Goal: Transaction & Acquisition: Purchase product/service

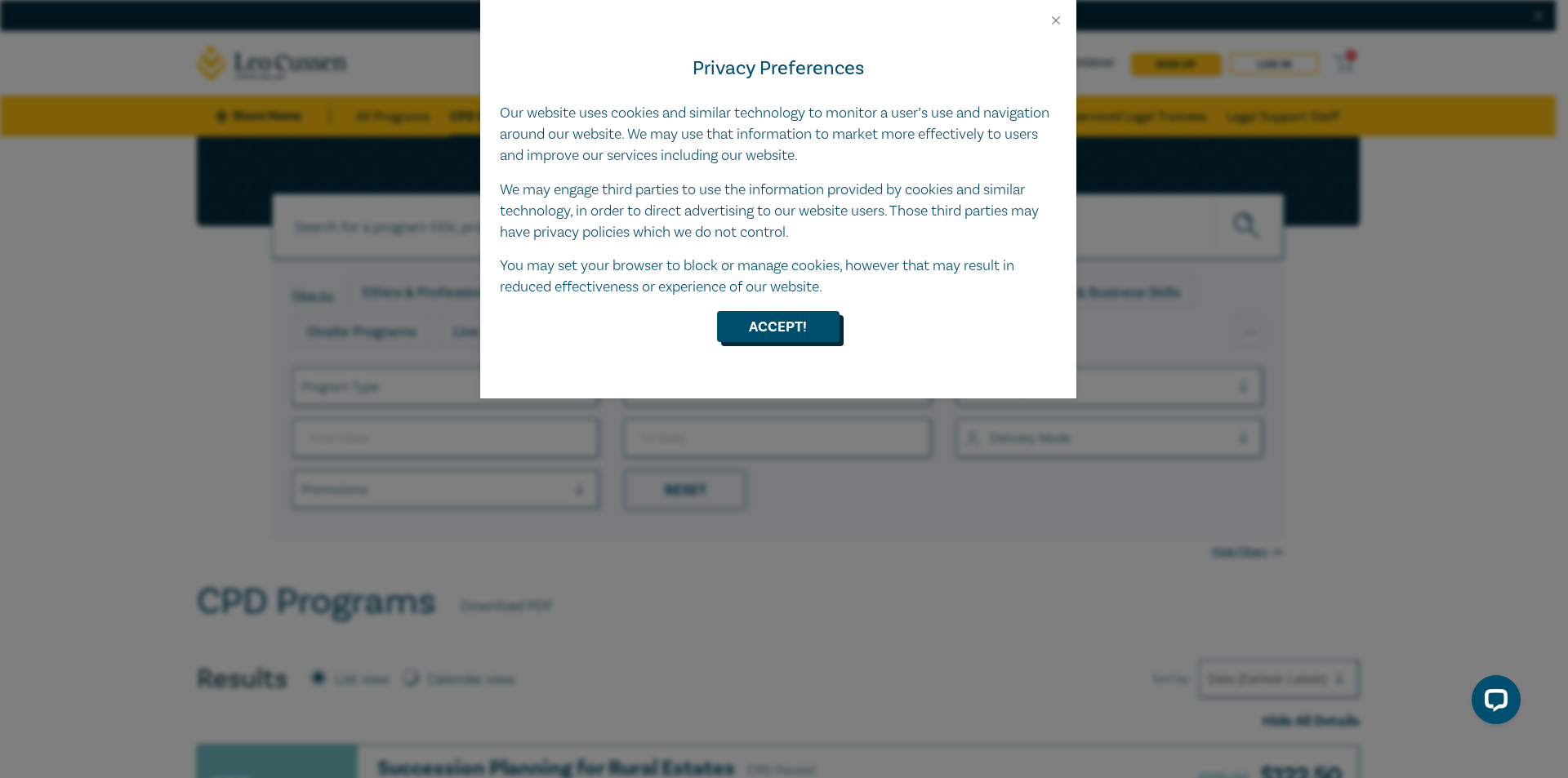
click at [782, 318] on button "Accept!" at bounding box center [777, 326] width 123 height 31
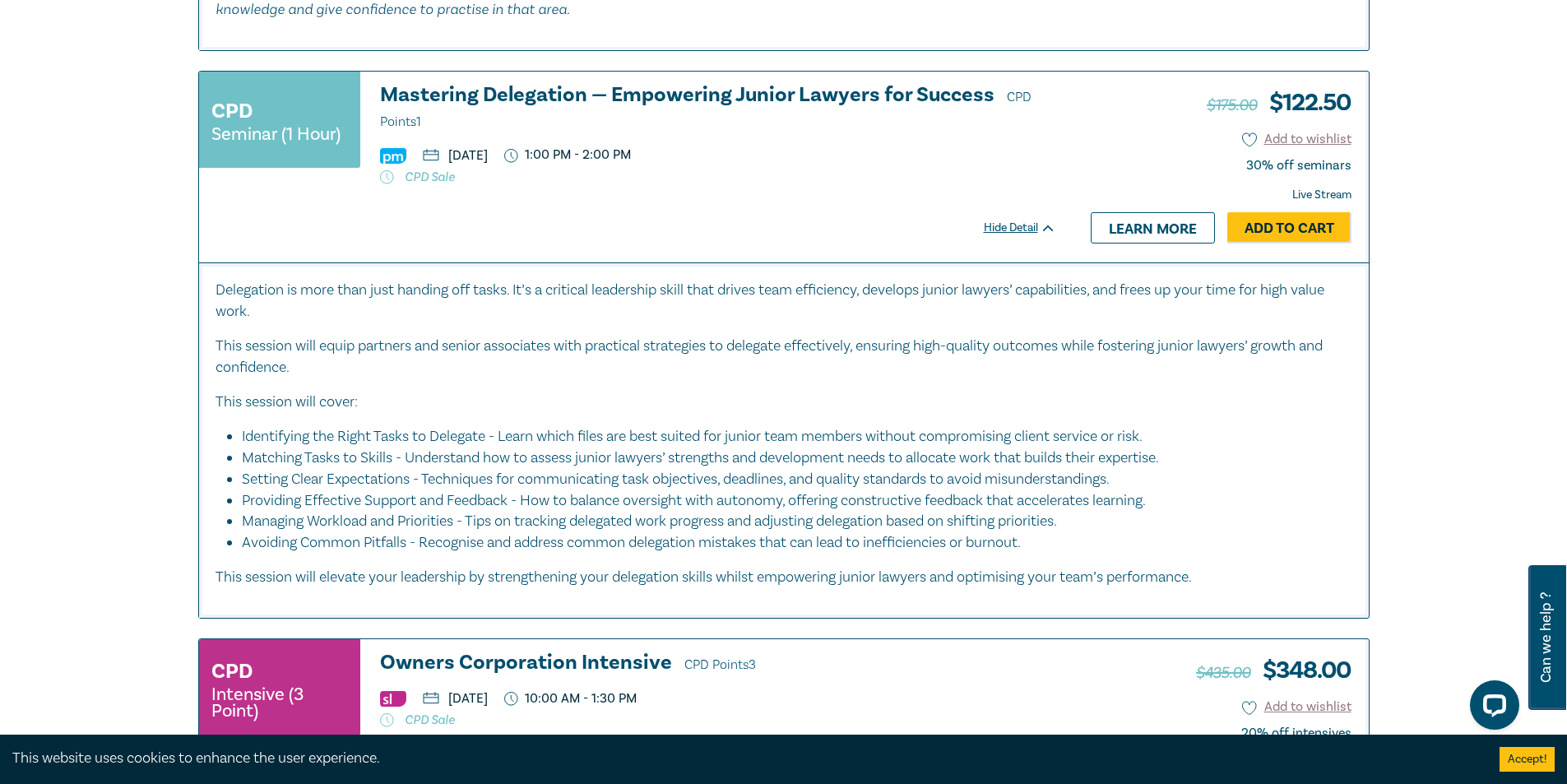
scroll to position [3782, 0]
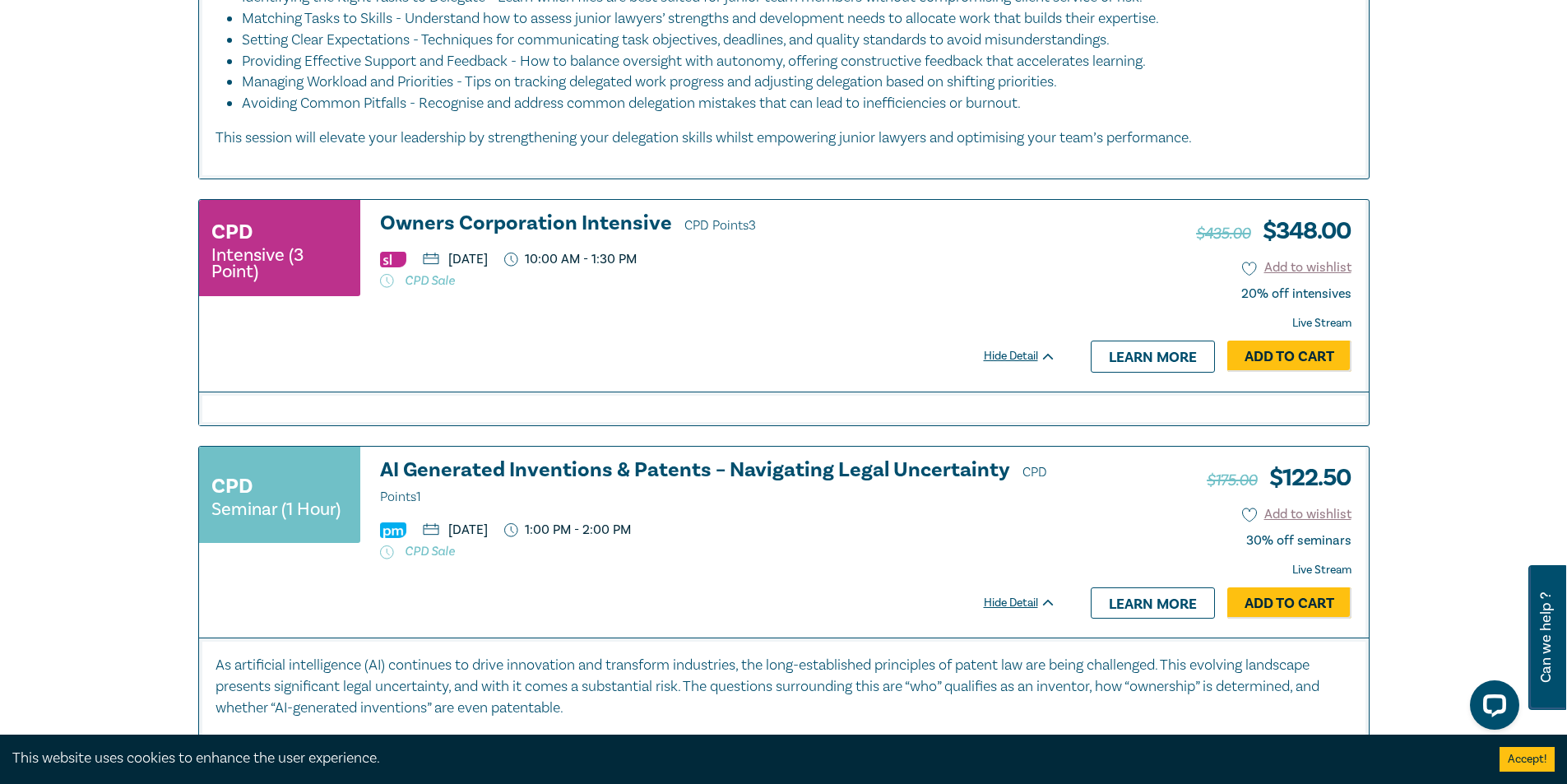
click at [34, 284] on div "Filter by: Ethics & Professional Responsibility Substantive Law Professional Sk…" at bounding box center [784, 145] width 1567 height 7581
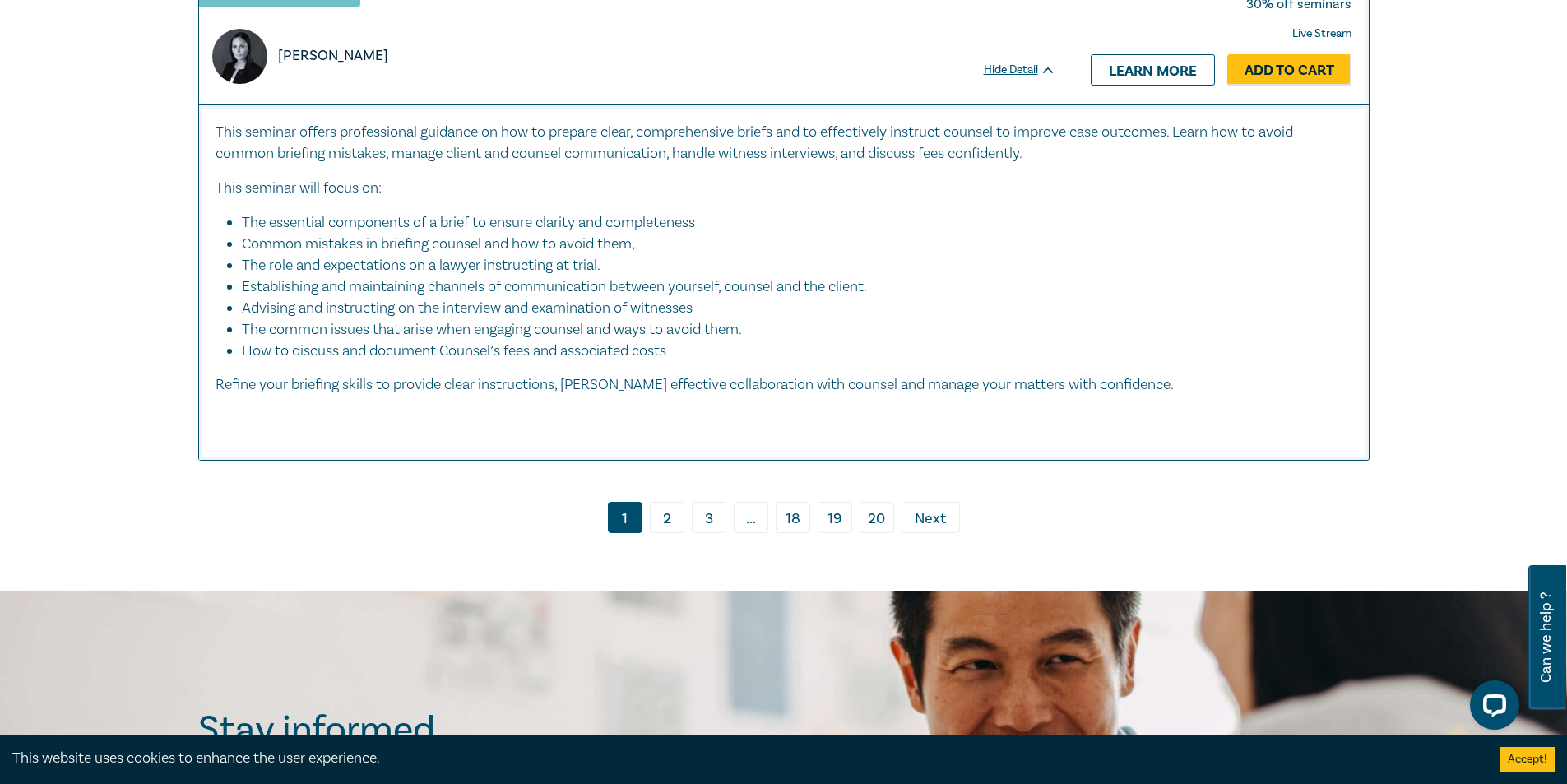
scroll to position [6908, 0]
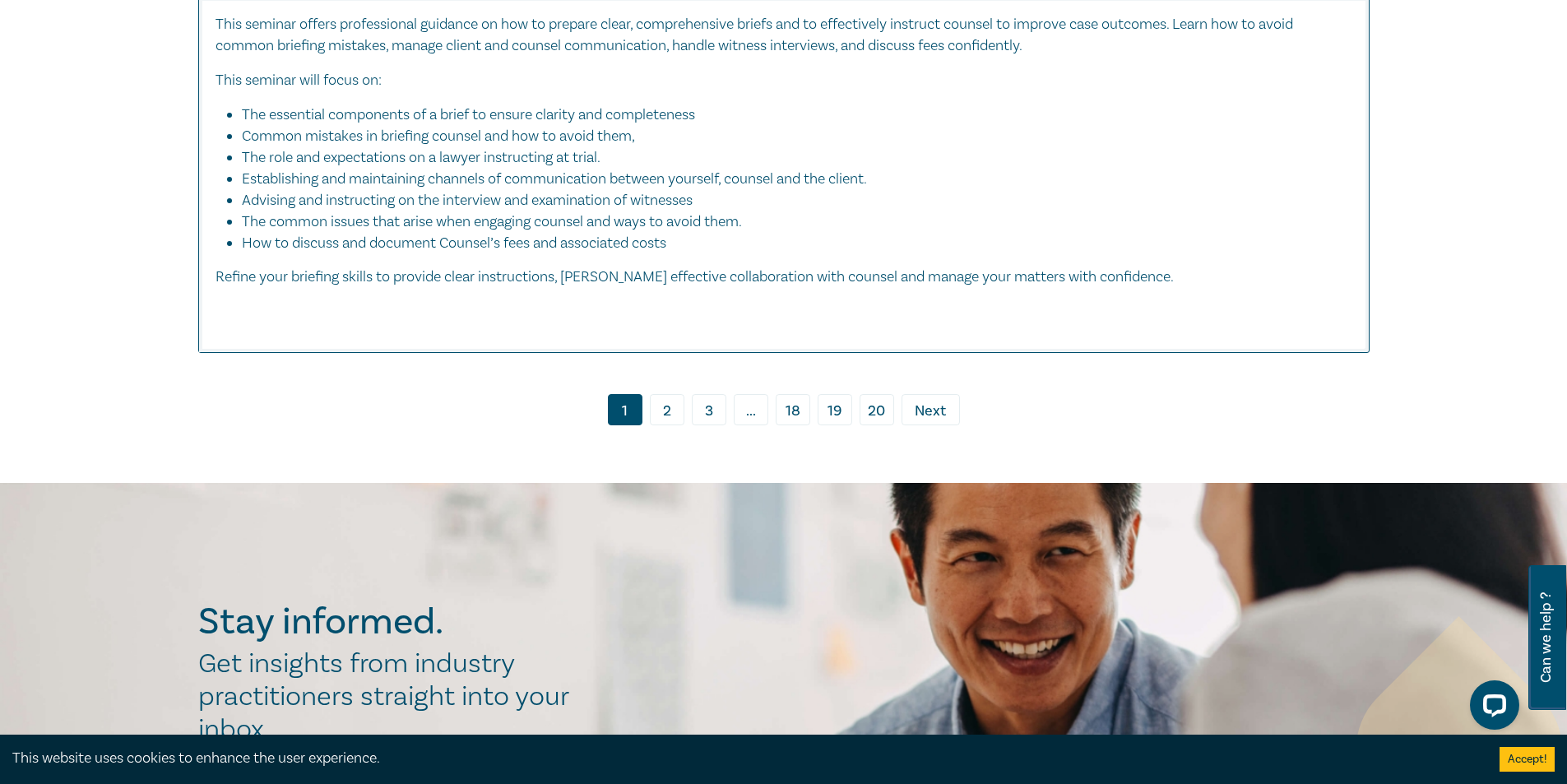
click at [677, 425] on link "2" at bounding box center [667, 409] width 35 height 31
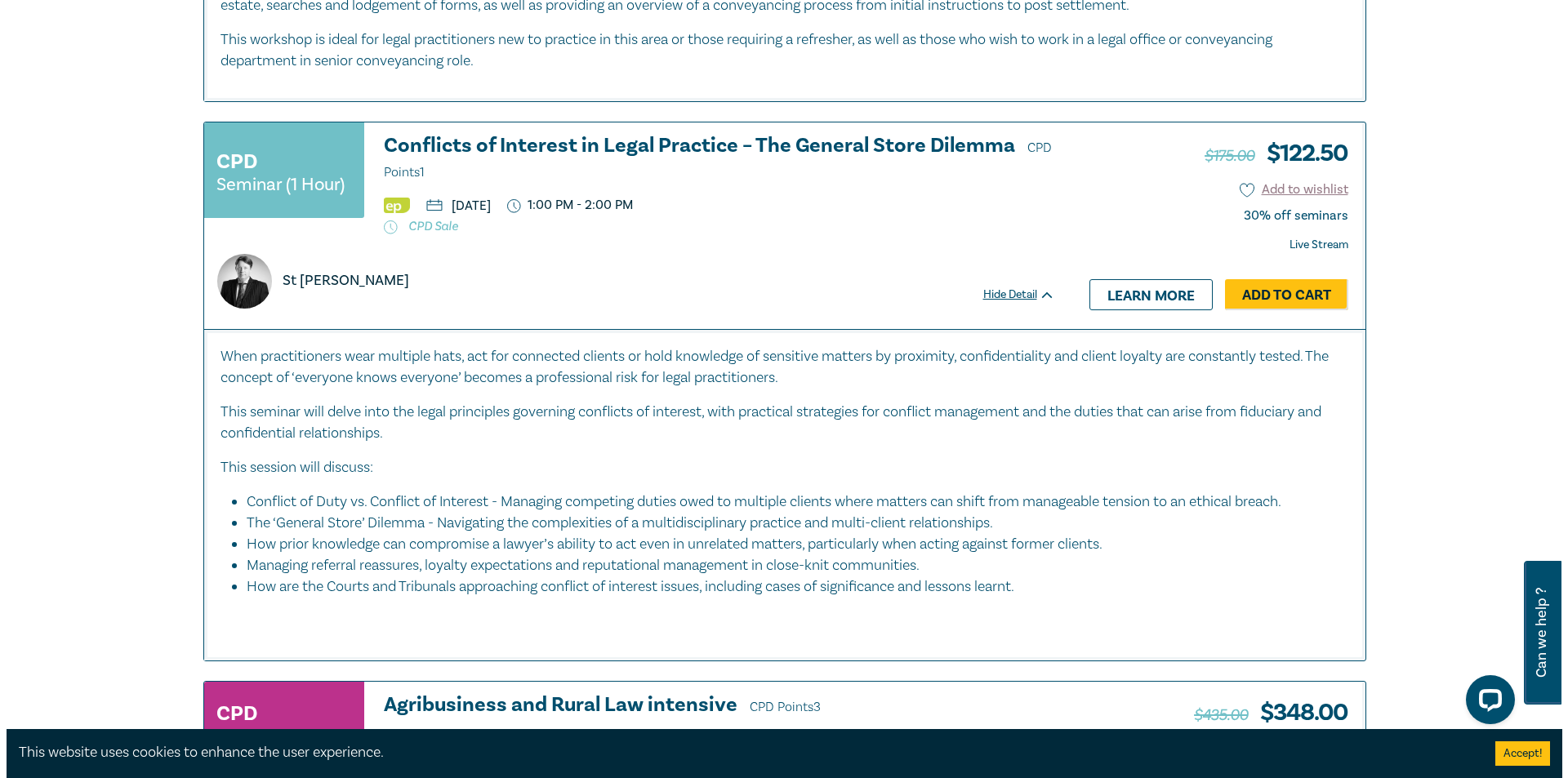
scroll to position [2938, 0]
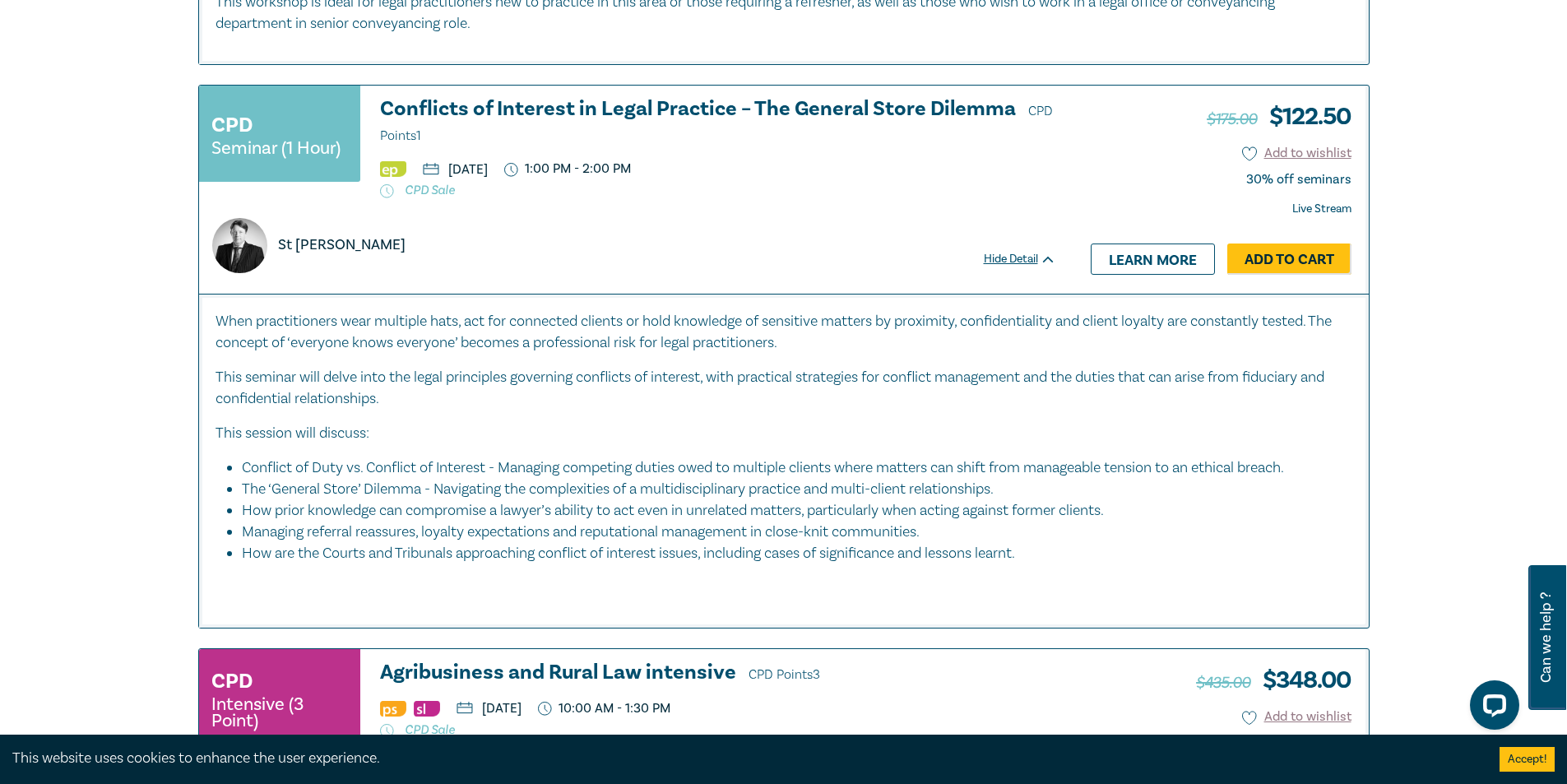
click at [389, 176] on img at bounding box center [394, 169] width 26 height 16
click at [1296, 273] on link "Add to Cart" at bounding box center [1289, 259] width 125 height 31
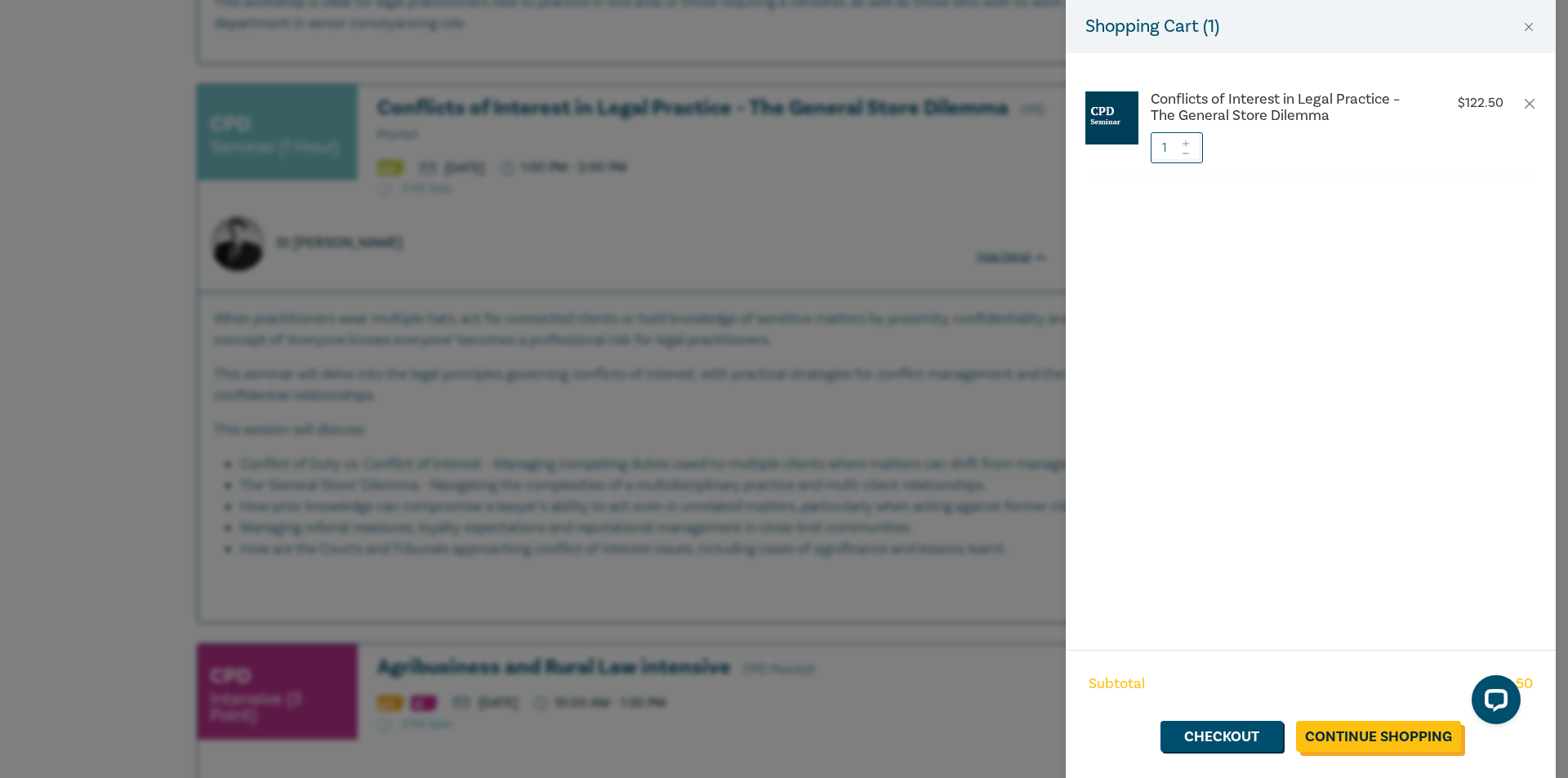
click at [1394, 738] on link "Continue Shopping" at bounding box center [1378, 736] width 165 height 31
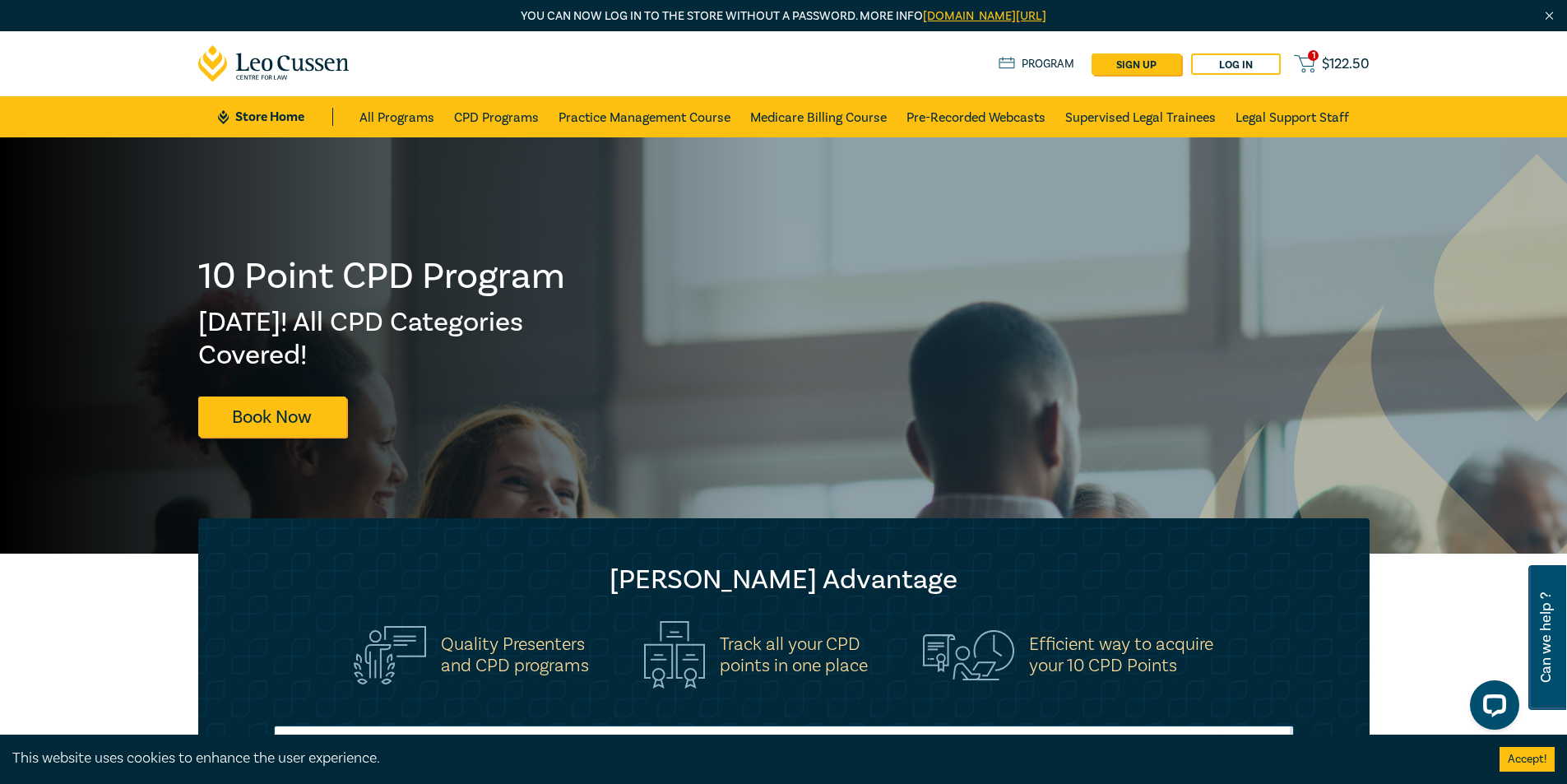
click at [1330, 62] on span "$ 122.50" at bounding box center [1346, 63] width 48 height 18
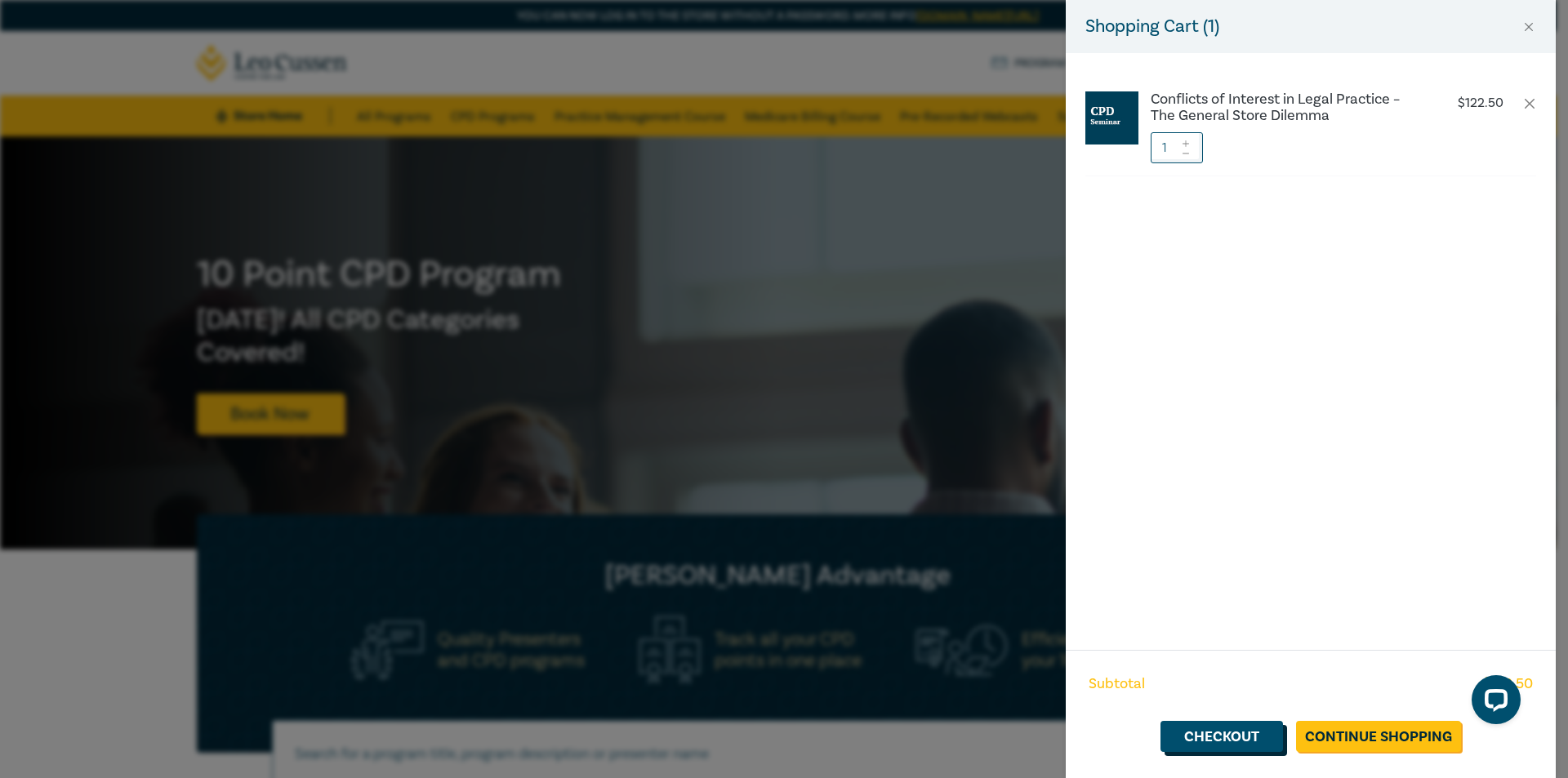
click at [1232, 729] on link "Checkout" at bounding box center [1221, 736] width 123 height 31
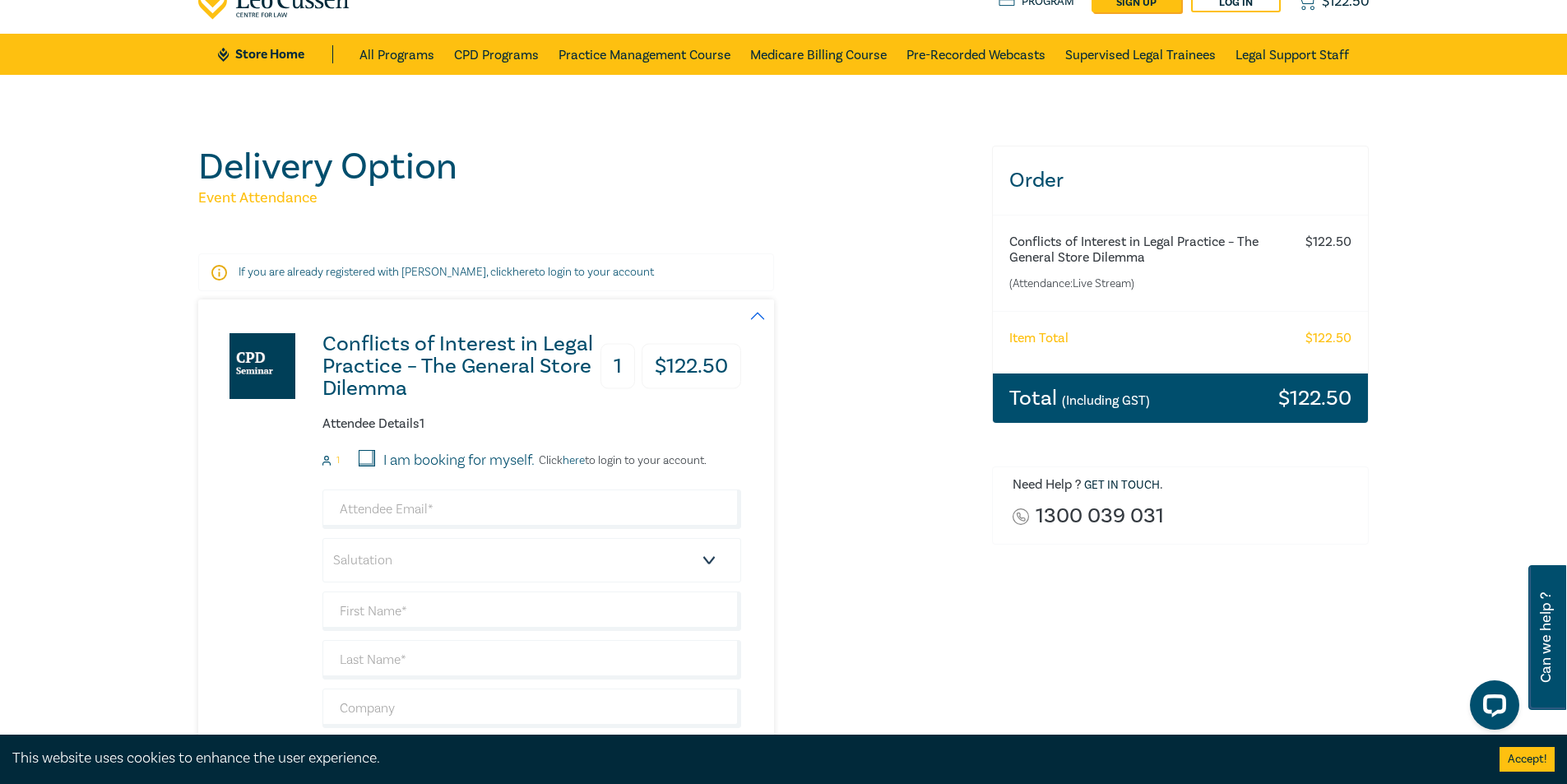
scroll to position [164, 0]
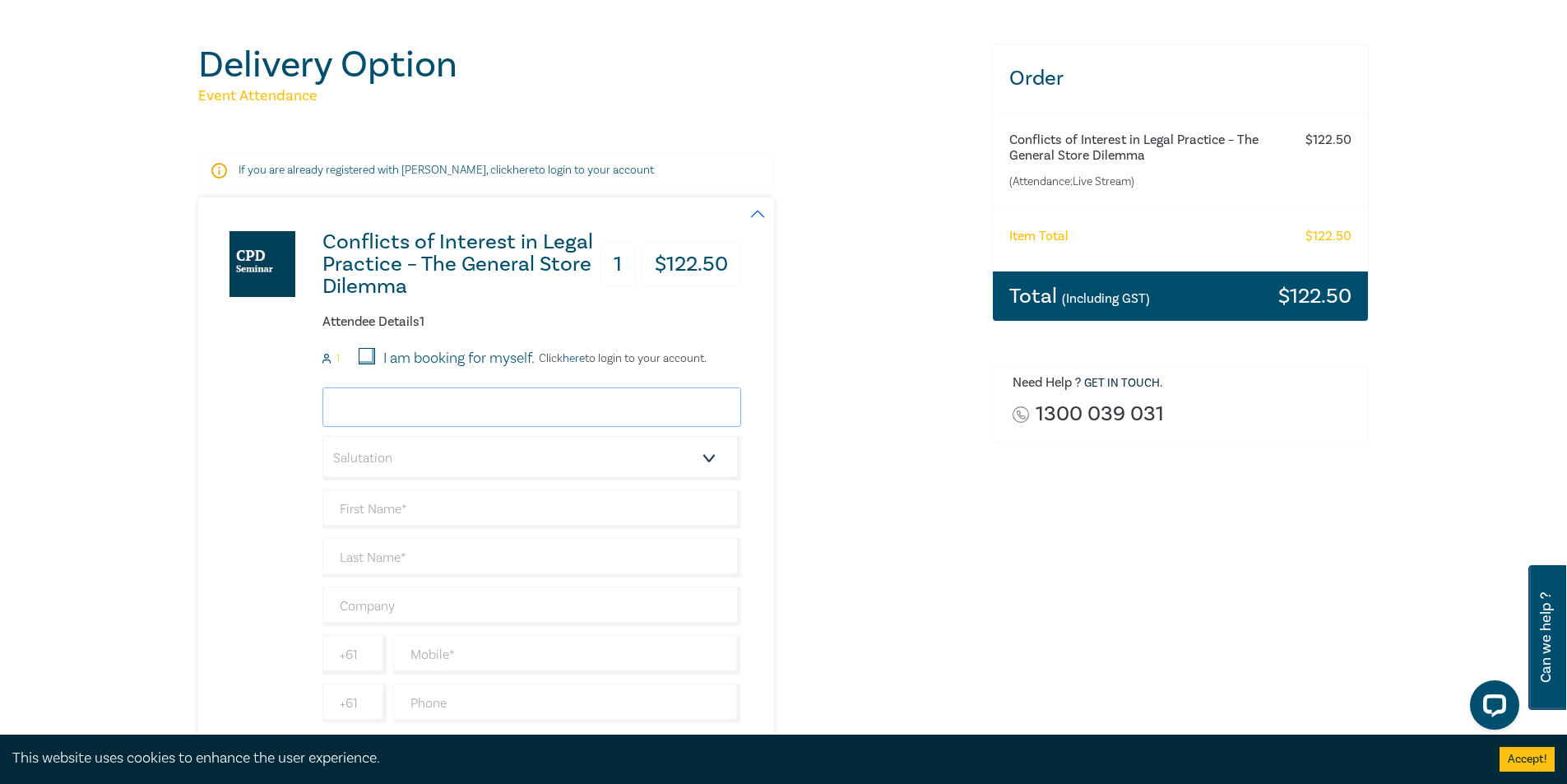
click at [430, 409] on input "email" at bounding box center [532, 408] width 419 height 40
type input "[EMAIL_ADDRESS][PERSON_NAME][DOMAIN_NAME]"
click at [579, 360] on link "here" at bounding box center [574, 359] width 23 height 15
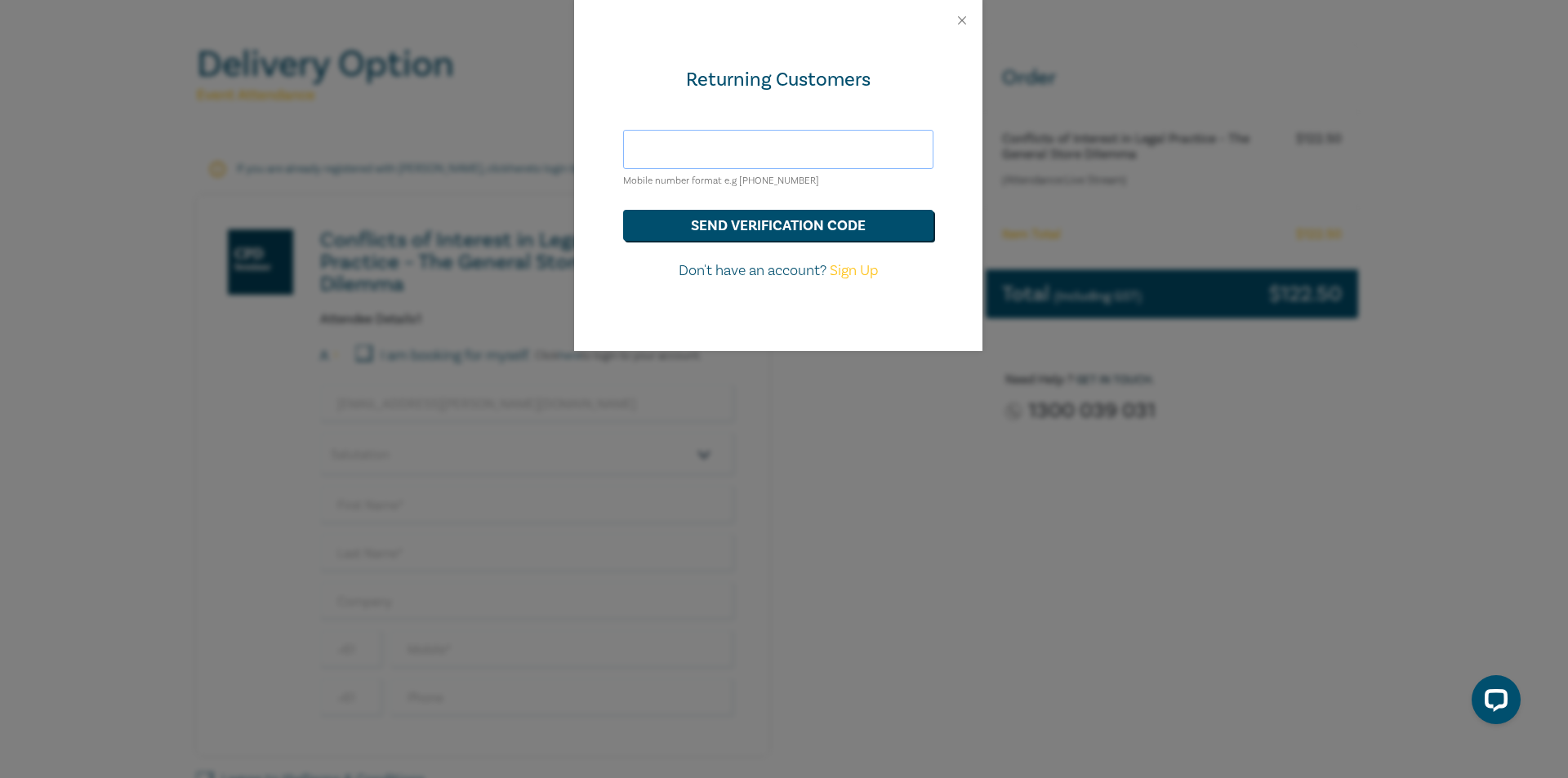
click at [747, 154] on input "text" at bounding box center [777, 150] width 310 height 39
type input "0455151722"
click at [786, 220] on button "send verification code" at bounding box center [777, 225] width 310 height 31
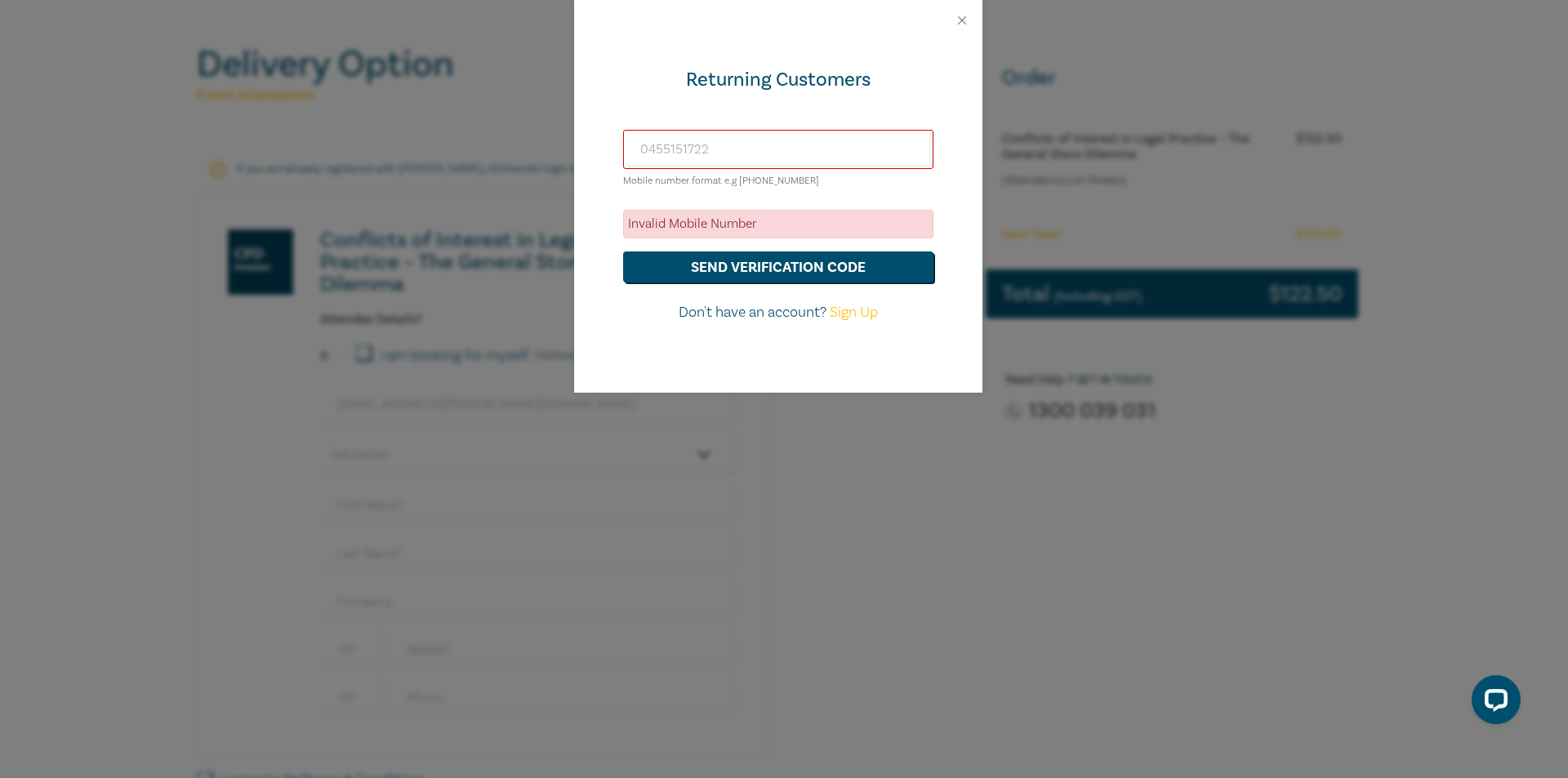
click at [849, 313] on link "Sign Up" at bounding box center [853, 312] width 48 height 19
select select "AU"
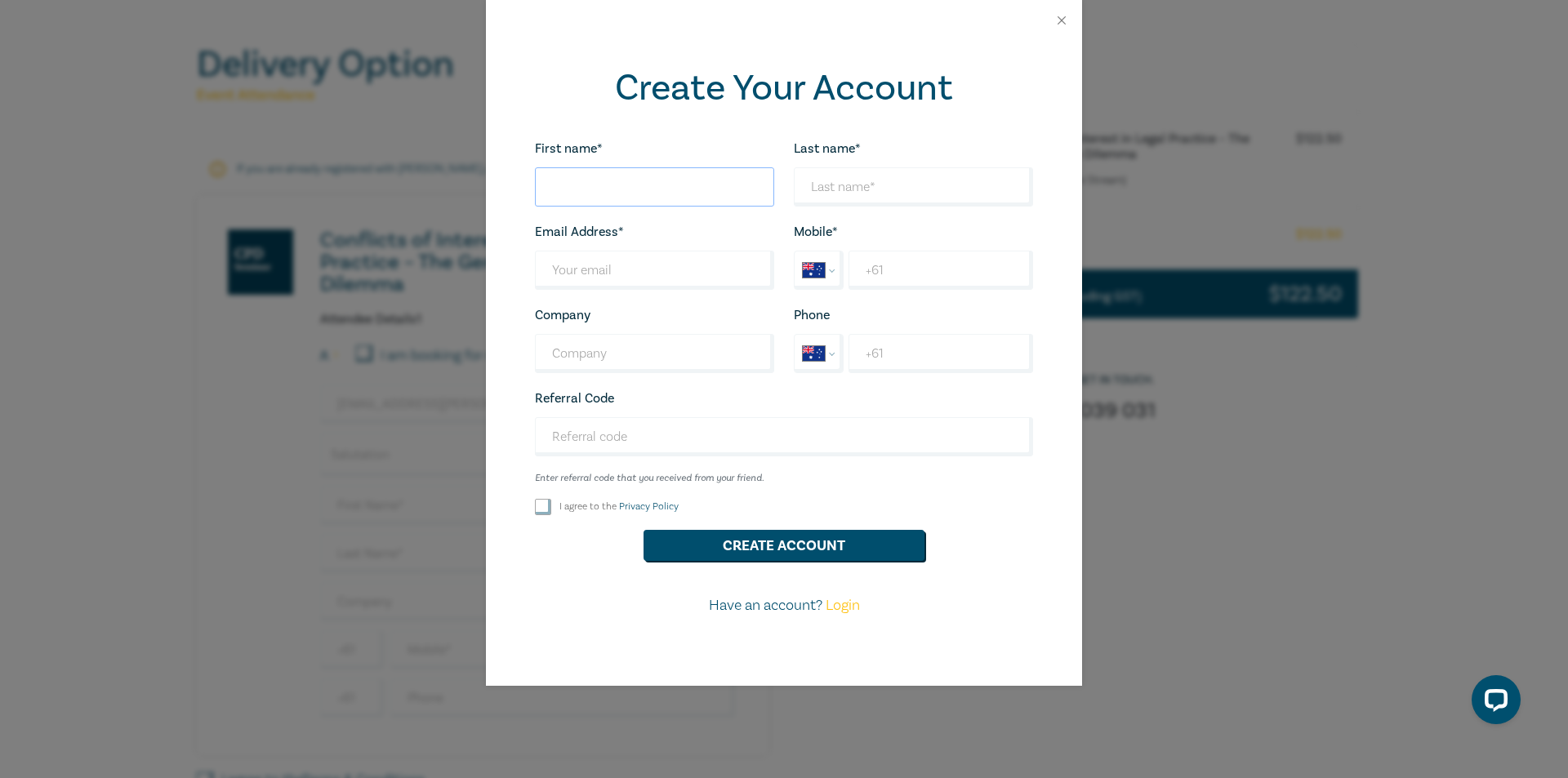
click at [639, 169] on input "First name*" at bounding box center [654, 187] width 239 height 39
click at [838, 607] on link "Login" at bounding box center [842, 605] width 35 height 19
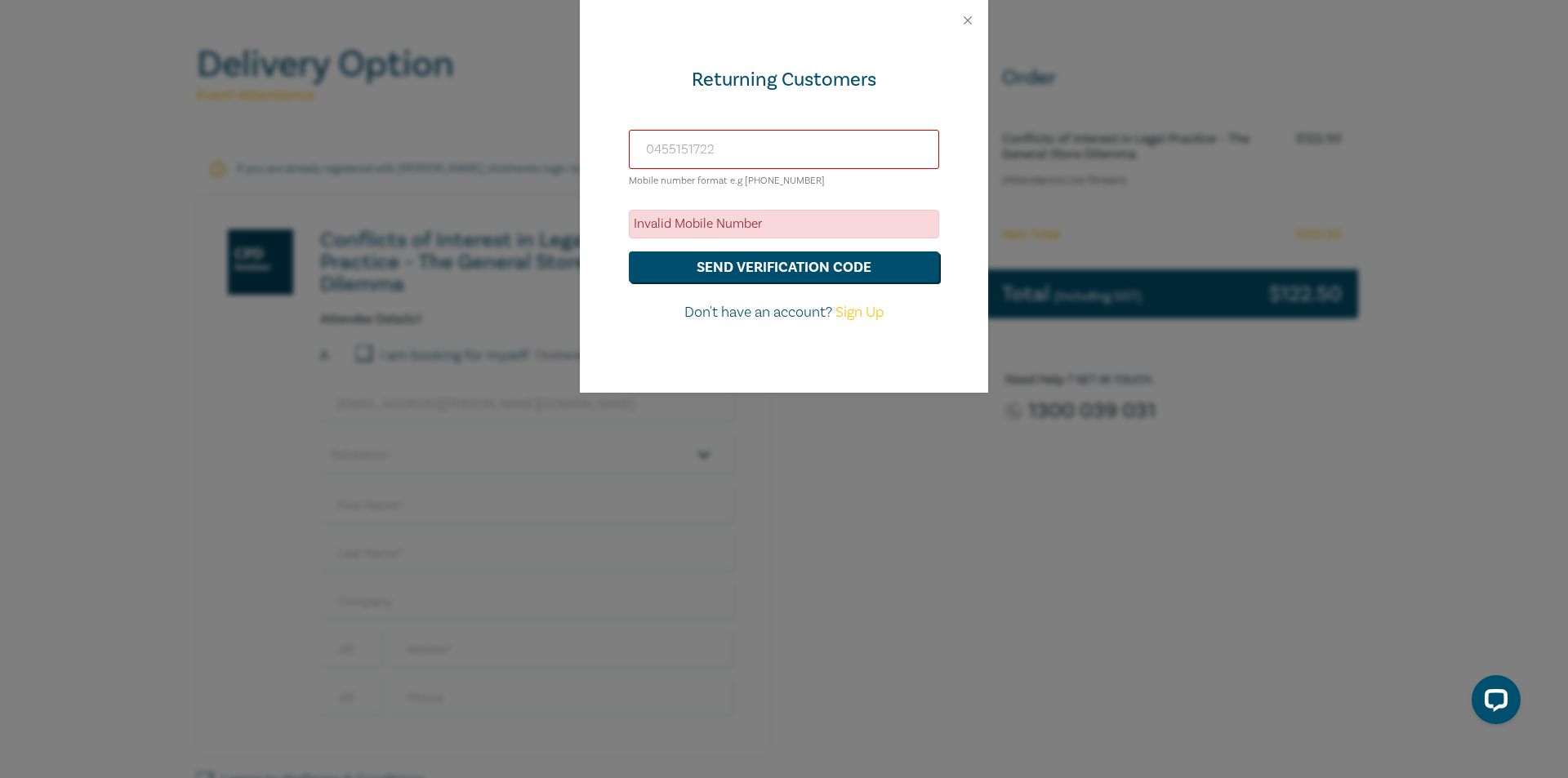
click at [728, 150] on input "0455151722" at bounding box center [783, 150] width 310 height 39
drag, startPoint x: 728, startPoint y: 150, endPoint x: 416, endPoint y: 172, distance: 312.8
click at [416, 172] on div "Returning Customers [PHONE_NUMBER] Mobile number format e.g [PHONE_NUMBER] Inva…" at bounding box center [784, 389] width 1568 height 778
click at [678, 269] on button "send verification code" at bounding box center [783, 266] width 310 height 31
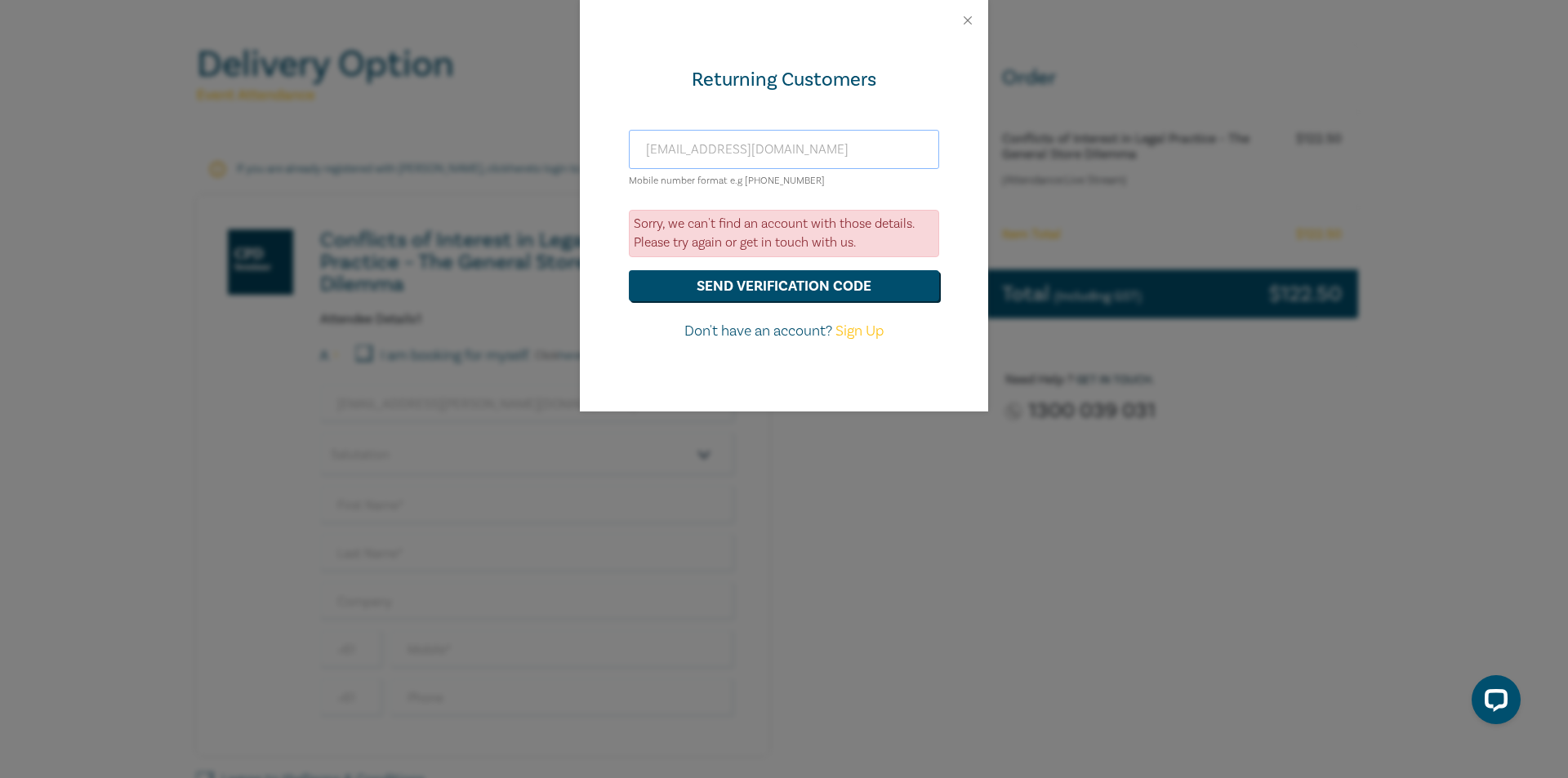
drag, startPoint x: 827, startPoint y: 154, endPoint x: 398, endPoint y: 150, distance: 429.0
click at [398, 150] on div "Returning Customers [EMAIL_ADDRESS][DOMAIN_NAME] Mobile number format e.g [PHON…" at bounding box center [784, 389] width 1568 height 778
type input "[EMAIL_ADDRESS][PERSON_NAME][DOMAIN_NAME]"
click at [655, 276] on button "send verification code" at bounding box center [783, 286] width 310 height 31
click at [977, 22] on div at bounding box center [784, 21] width 408 height 41
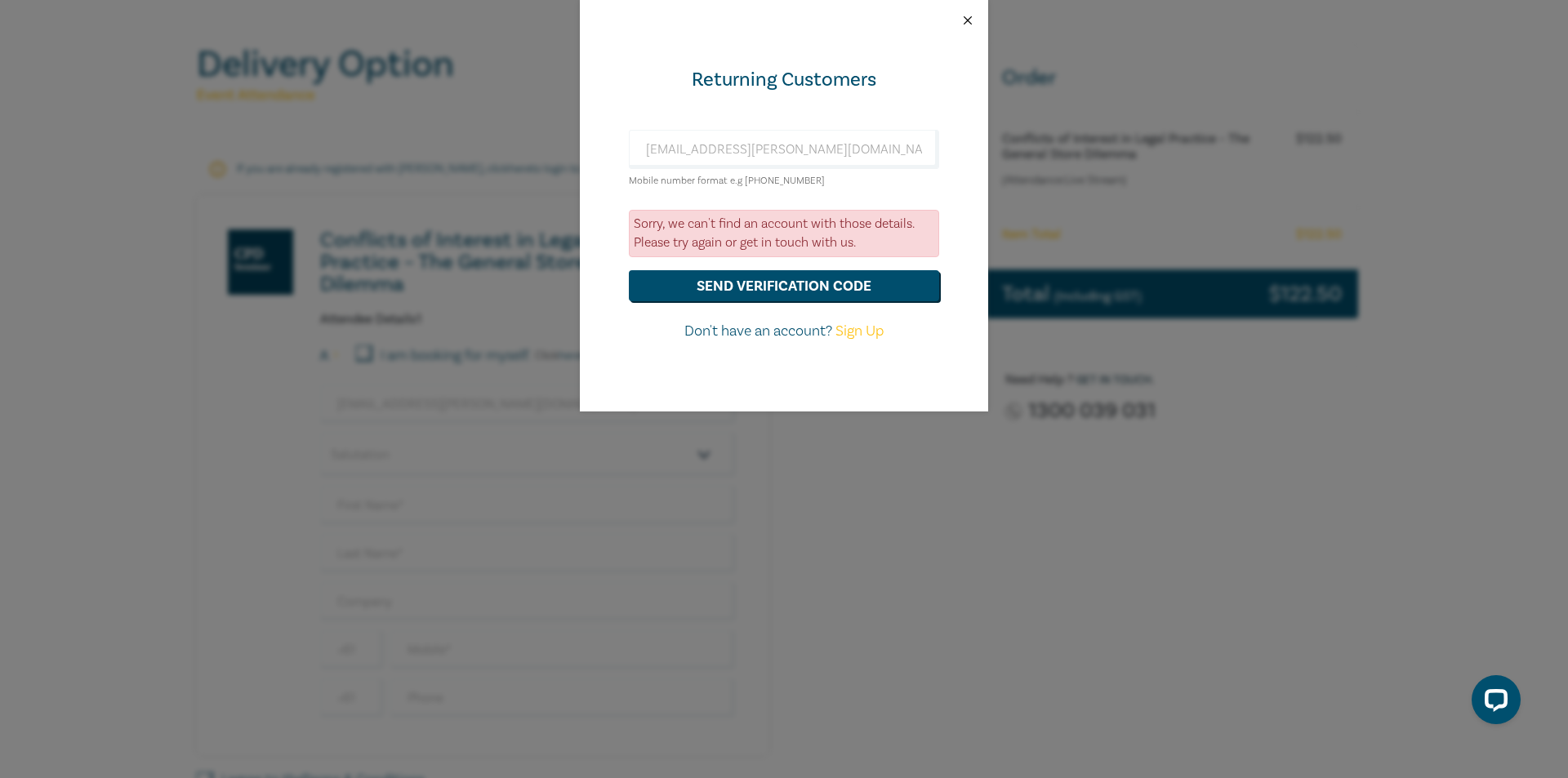
click at [969, 22] on button "Close" at bounding box center [968, 21] width 15 height 15
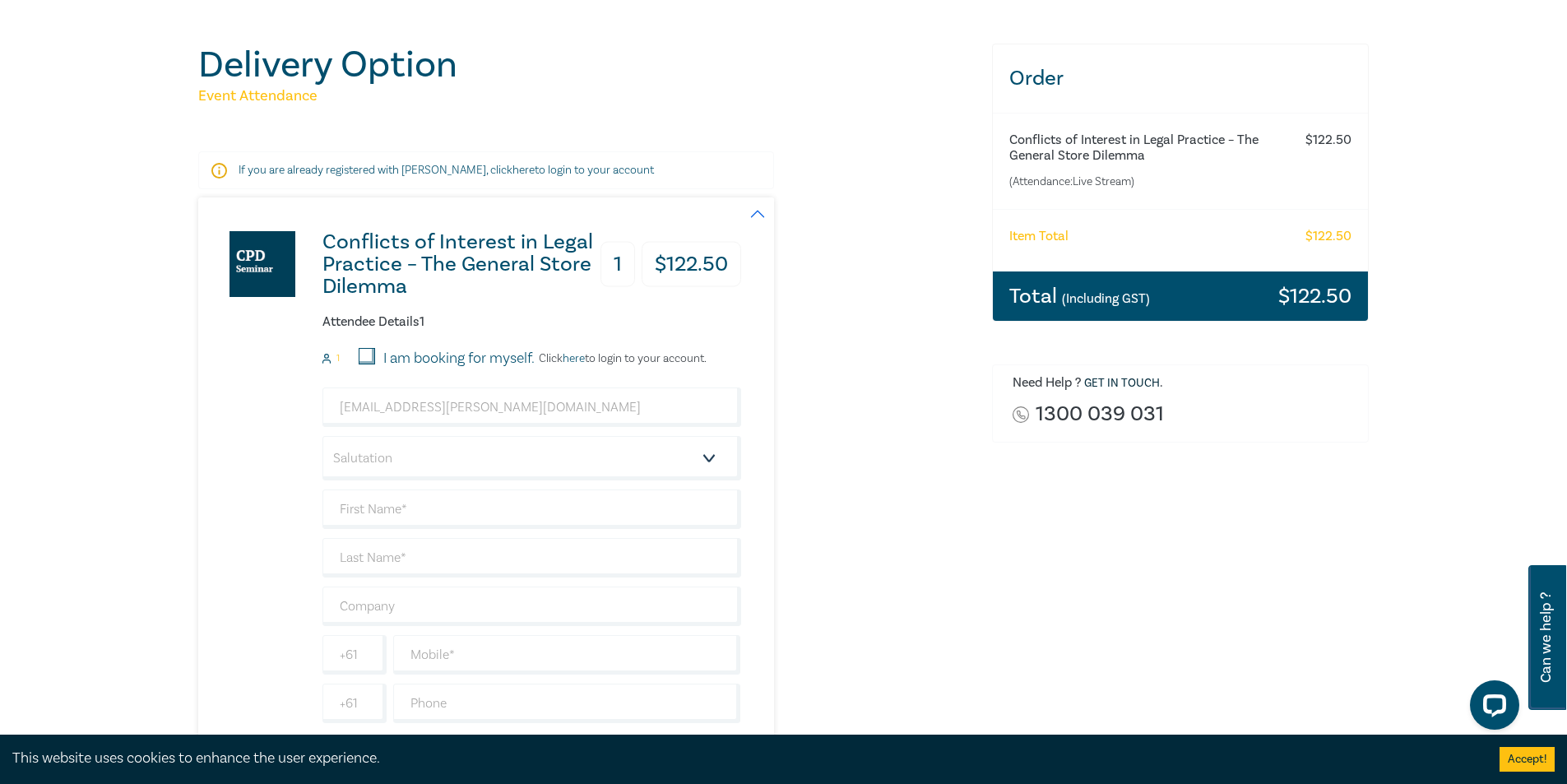
scroll to position [329, 0]
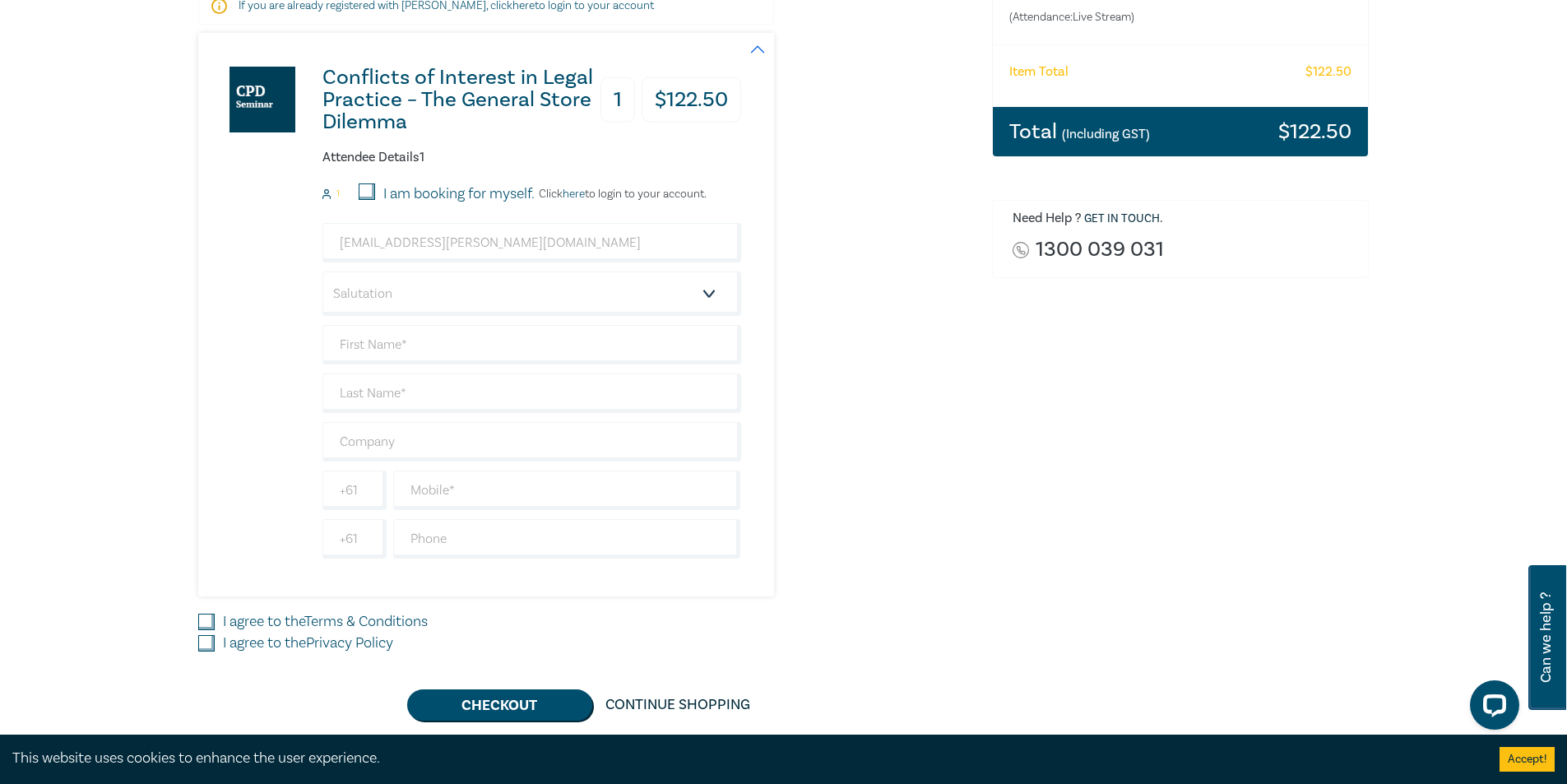
click at [365, 189] on input "I am booking for myself." at bounding box center [366, 191] width 16 height 16
checkbox input "false"
click at [374, 190] on input "I am booking for myself." at bounding box center [366, 191] width 16 height 16
checkbox input "true"
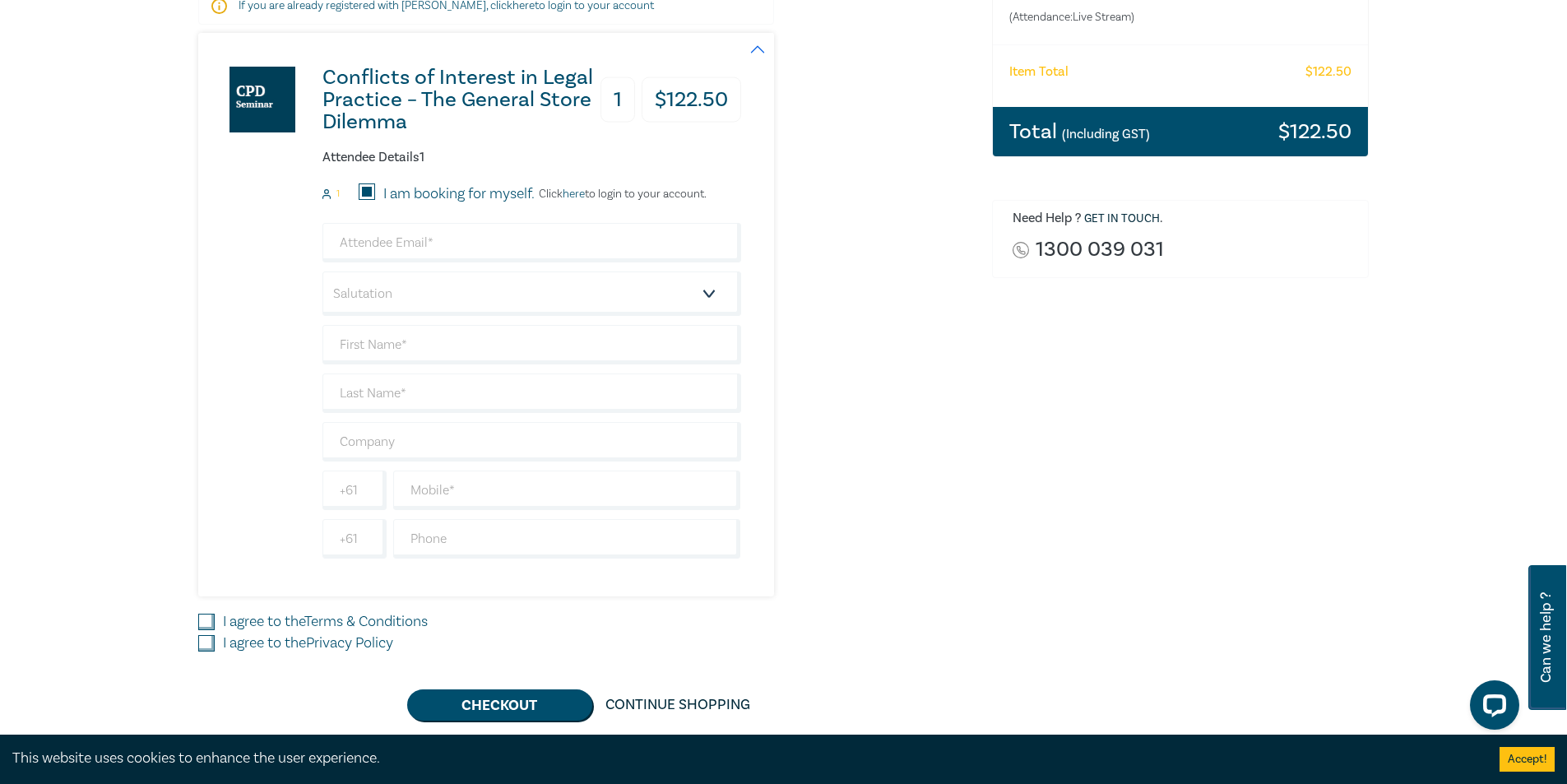
click at [392, 221] on form "1 I am booking for myself. Click here to login to your account. Salutation Mr. …" at bounding box center [532, 370] width 419 height 375
click at [398, 242] on input "email" at bounding box center [532, 242] width 419 height 40
type input "[EMAIL_ADDRESS][PERSON_NAME][DOMAIN_NAME]"
click at [434, 299] on select "Salutation Mr. Mrs. Ms. Miss Dr. Prof. Other" at bounding box center [532, 293] width 419 height 44
select select "Miss"
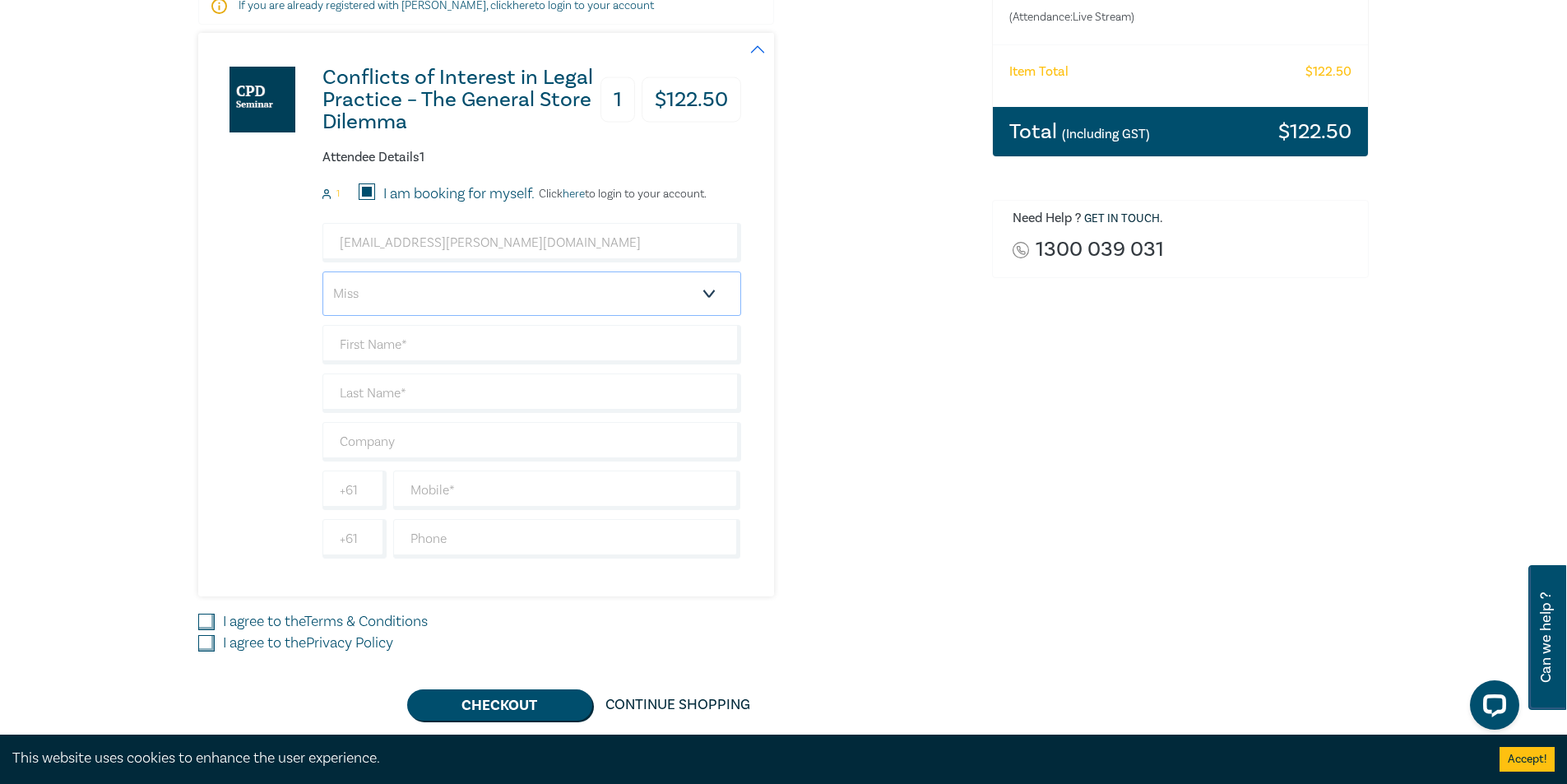
click at [323, 272] on select "Salutation Mr. Mrs. Ms. Miss Dr. Prof. Other" at bounding box center [532, 293] width 419 height 44
click at [422, 353] on input "text" at bounding box center [532, 344] width 419 height 40
type input "Maeve"
click at [423, 398] on input "text" at bounding box center [532, 393] width 419 height 40
type input "[PERSON_NAME]"
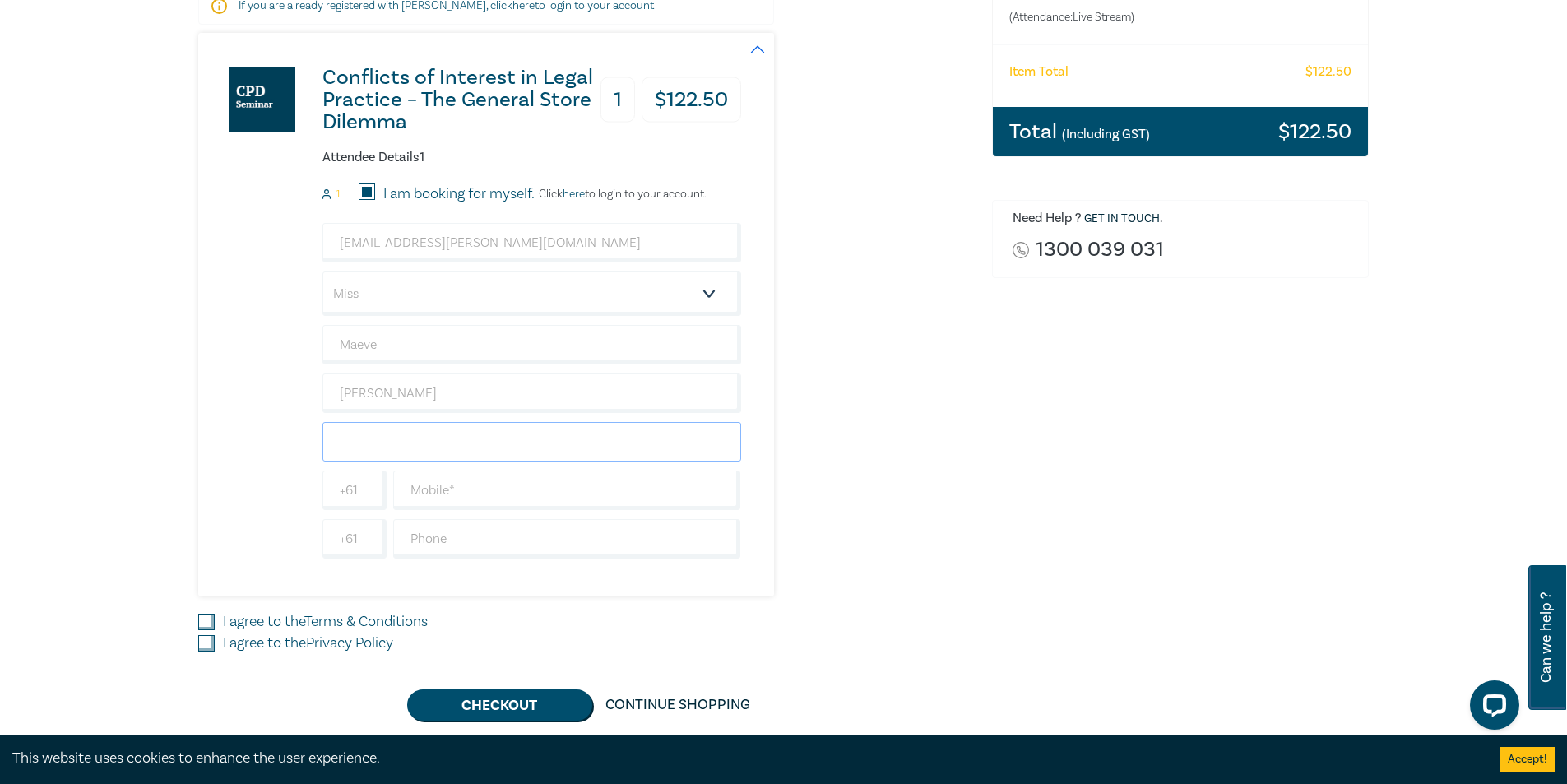
click at [368, 456] on input "text" at bounding box center [532, 442] width 419 height 40
type input "[PERSON_NAME] & Associates"
click at [446, 493] on input "text" at bounding box center [567, 491] width 348 height 40
type input "0455151722"
click at [456, 535] on input "text" at bounding box center [567, 539] width 348 height 40
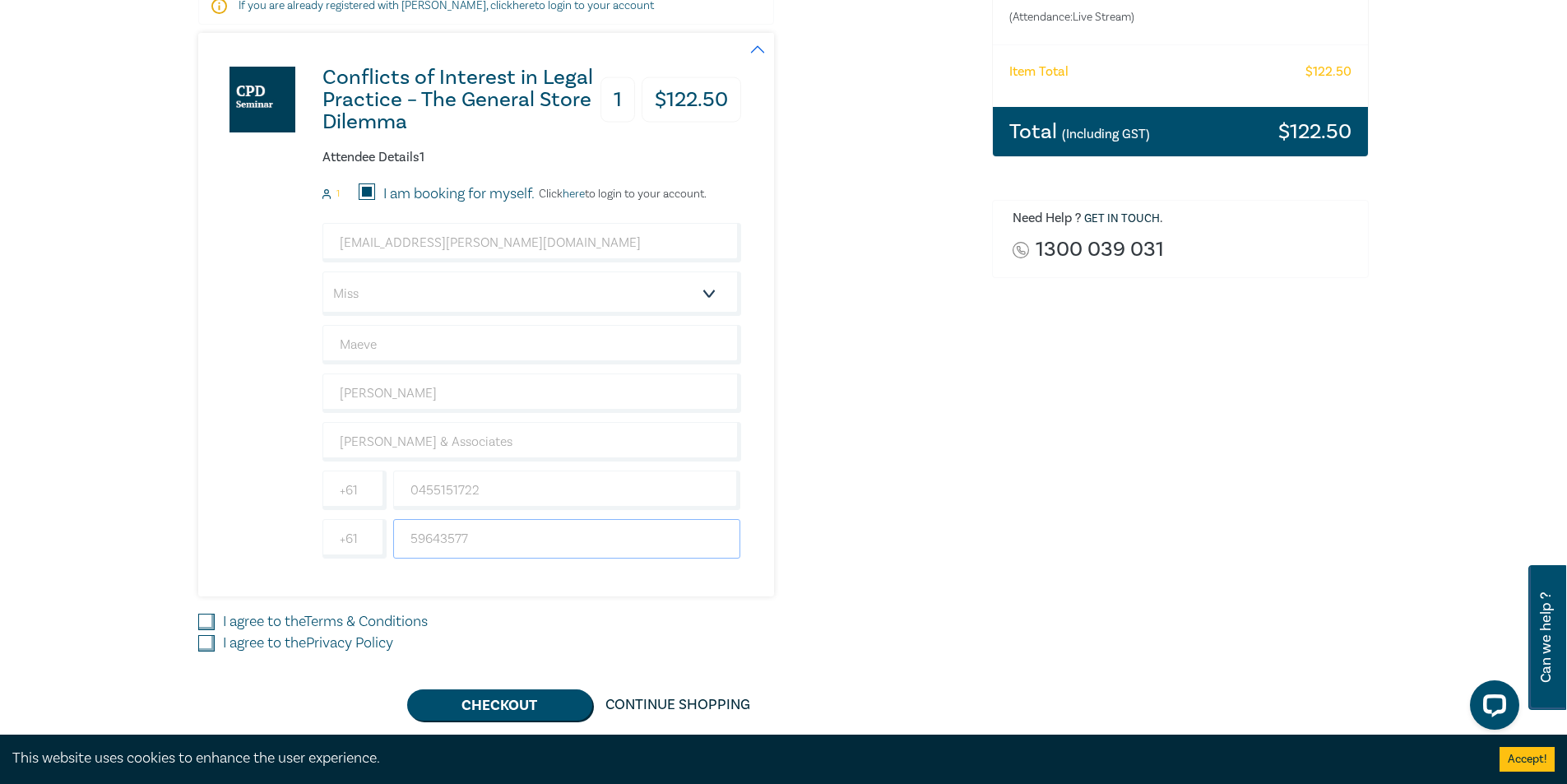
type input "59643577"
click at [281, 622] on label "I agree to the Terms & Conditions" at bounding box center [325, 622] width 205 height 22
click at [214, 622] on input "I agree to the Terms & Conditions" at bounding box center [206, 621] width 16 height 16
checkbox input "true"
click at [277, 648] on label "I agree to the Privacy Policy" at bounding box center [308, 642] width 170 height 22
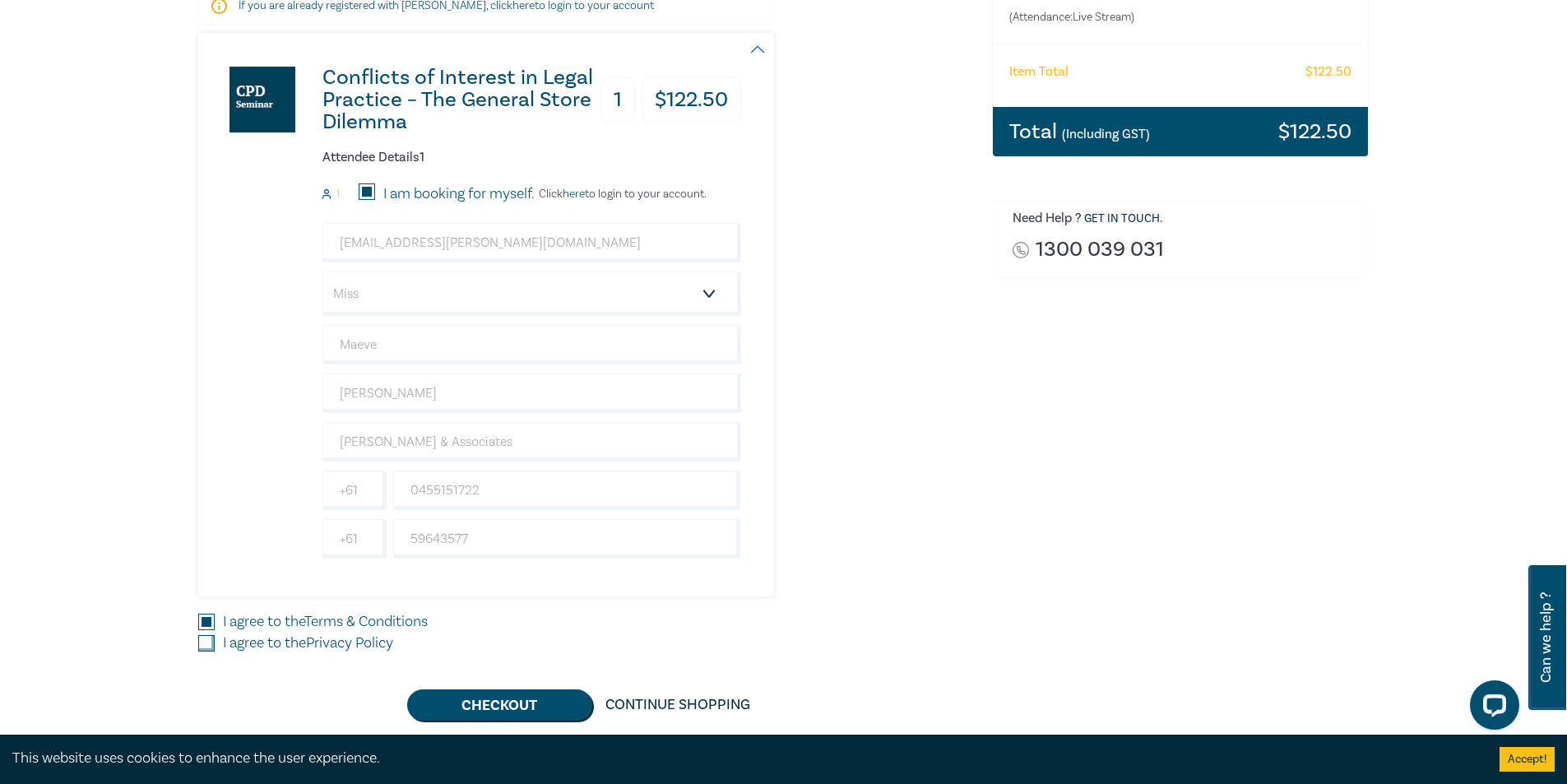
click at [214, 648] on input "I agree to the Privacy Policy" at bounding box center [206, 642] width 16 height 16
checkbox input "true"
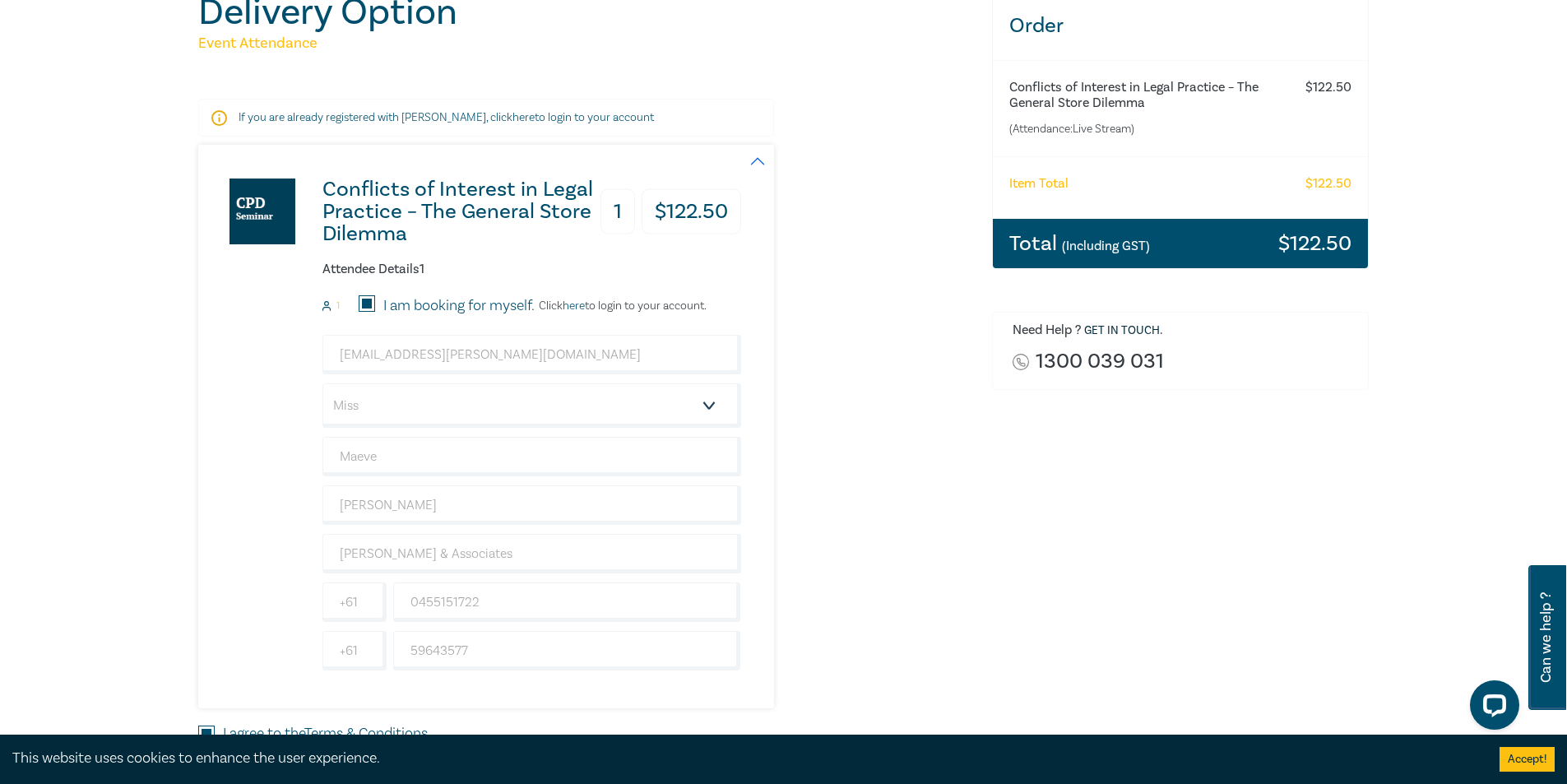
scroll to position [246, 0]
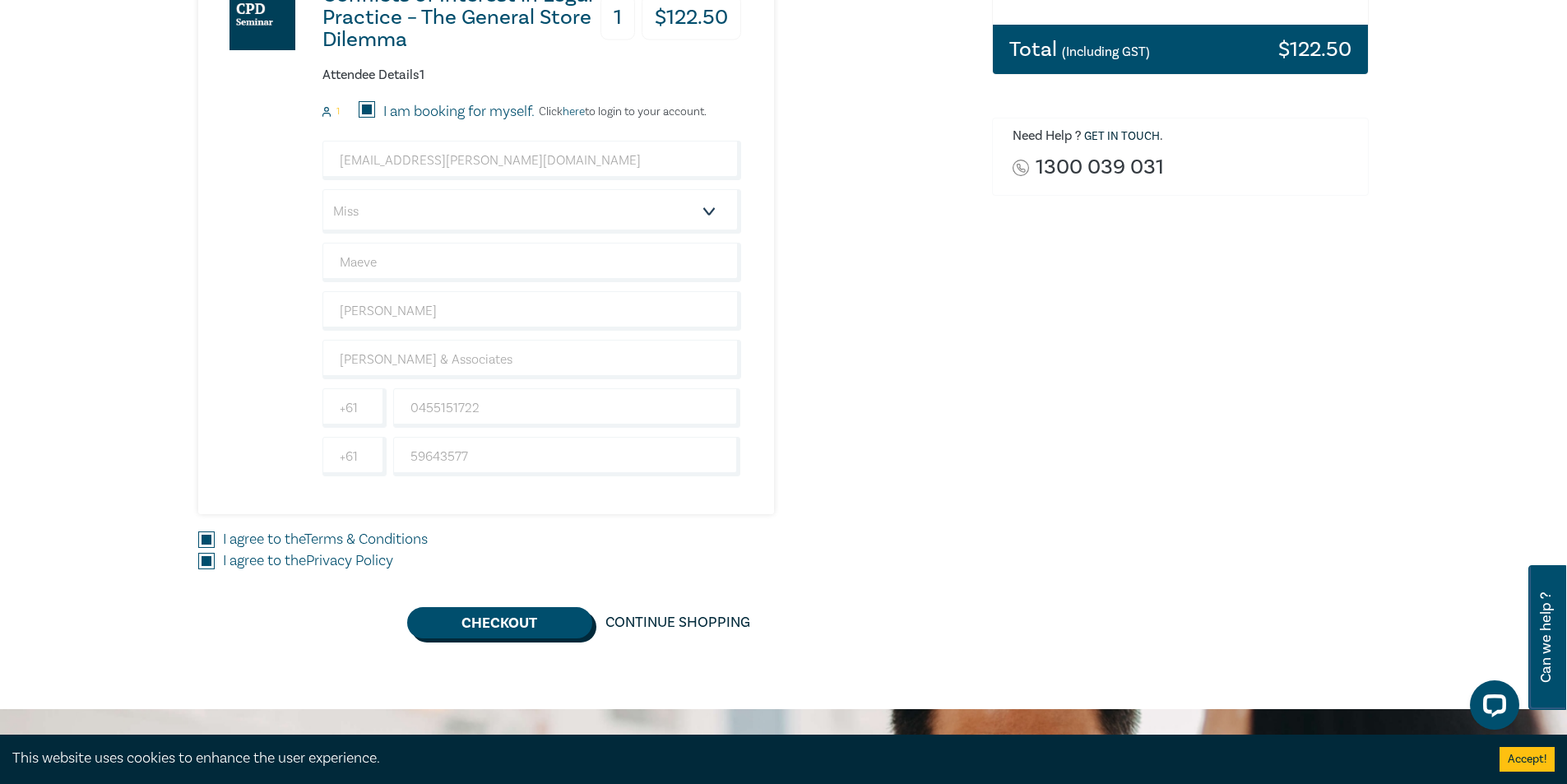
click at [543, 631] on button "Checkout" at bounding box center [499, 622] width 185 height 31
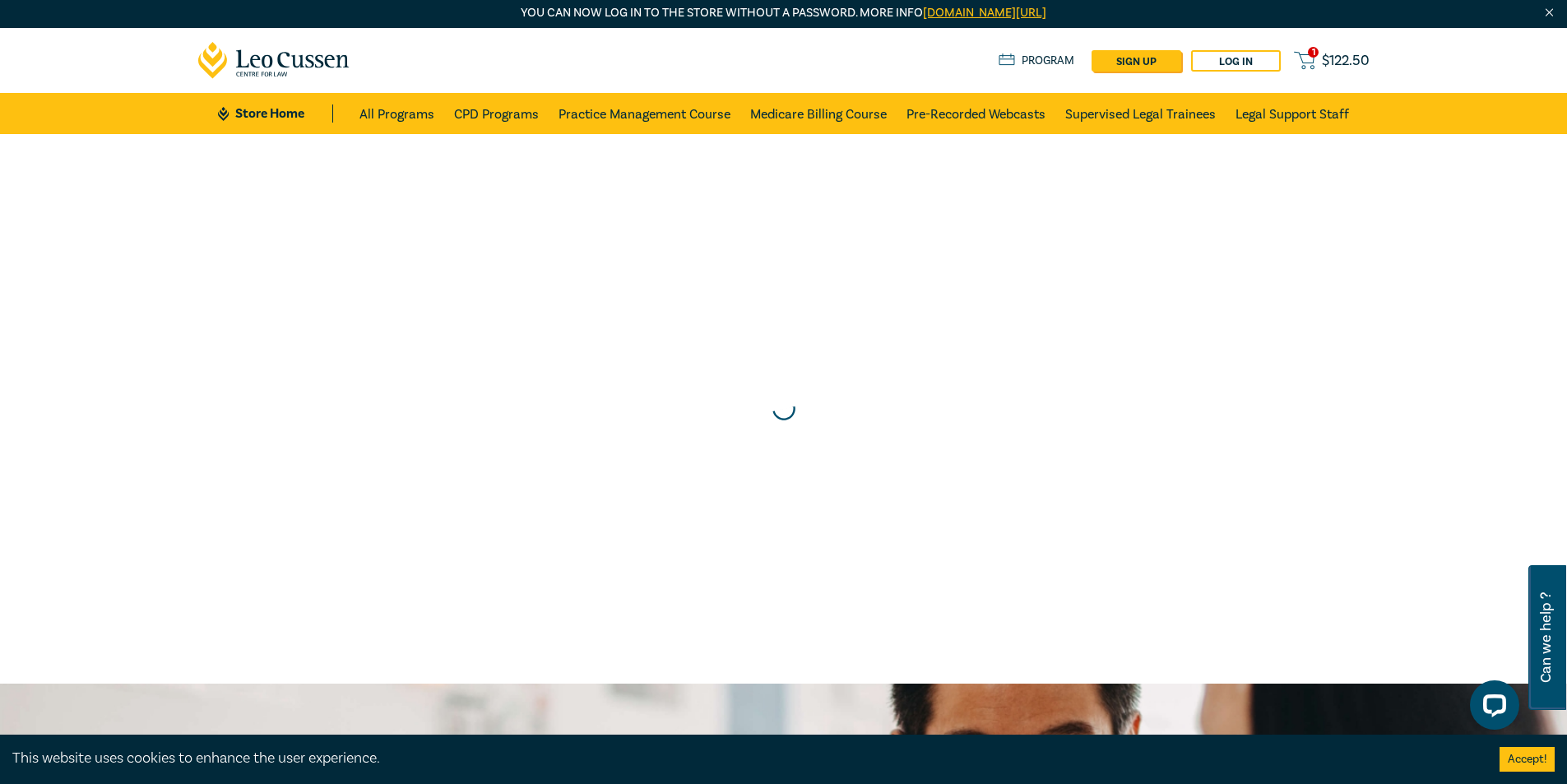
scroll to position [0, 0]
